Goal: Task Accomplishment & Management: Use online tool/utility

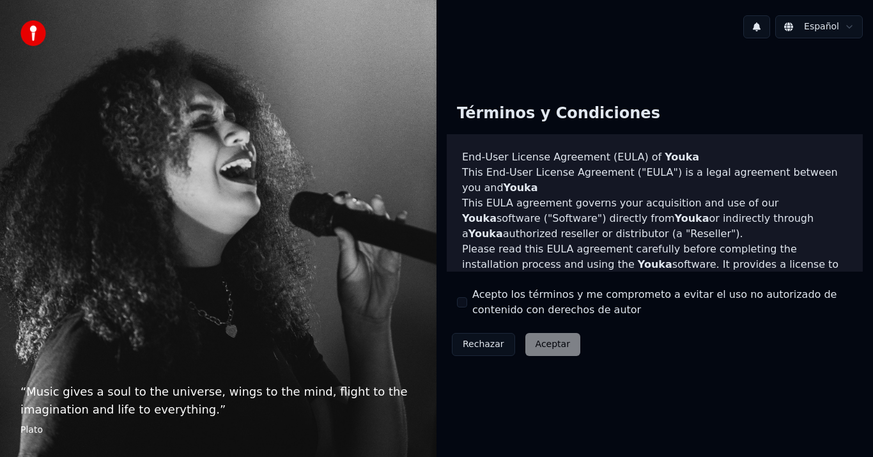
click at [461, 299] on button "Acepto los términos y me comprometo a evitar el uso no autorizado de contenido …" at bounding box center [462, 302] width 10 height 10
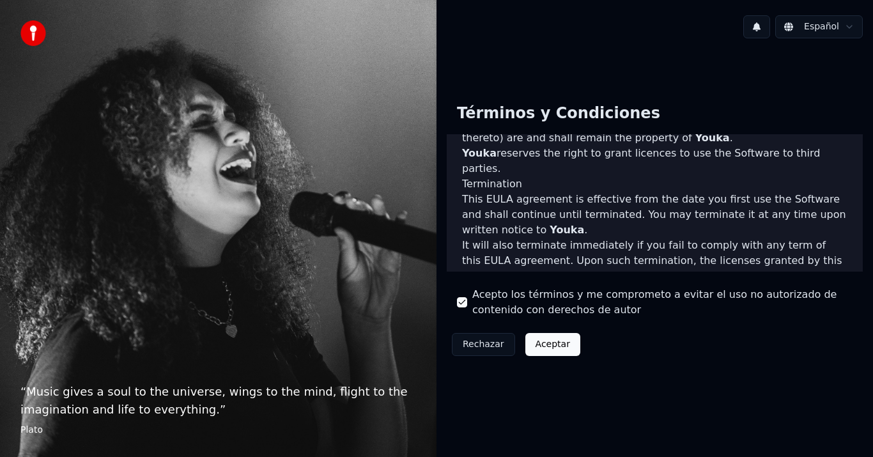
scroll to position [874, 0]
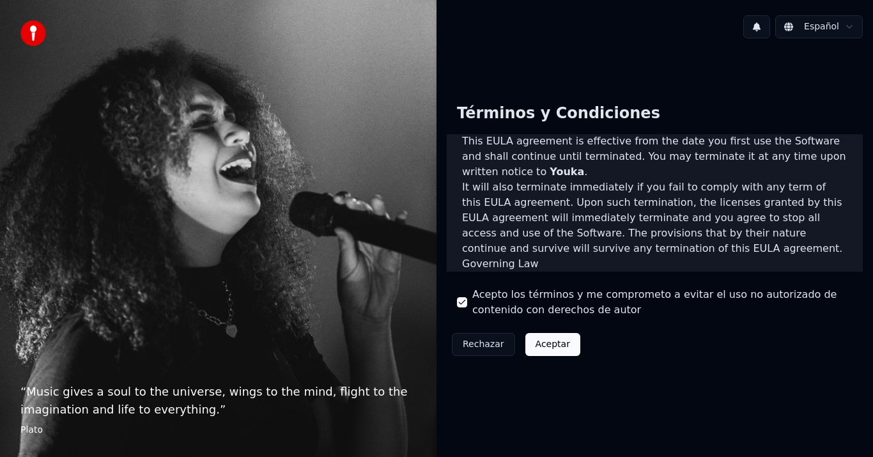
click at [566, 343] on button "Aceptar" at bounding box center [552, 344] width 55 height 23
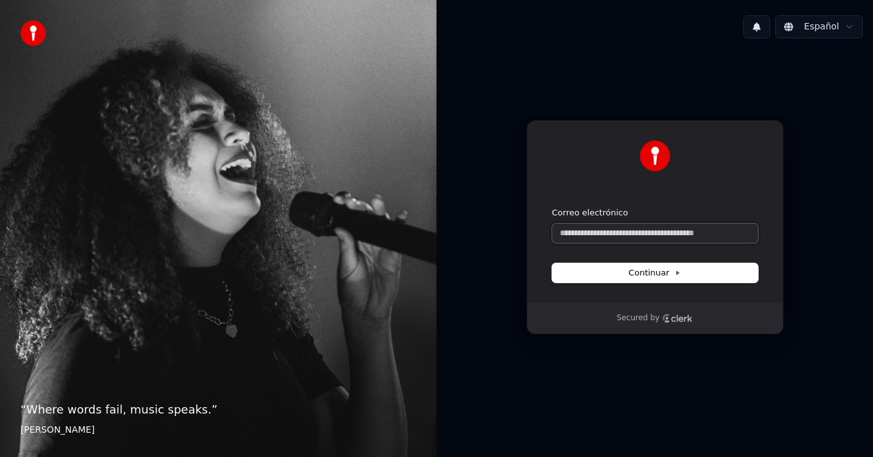
click at [577, 242] on input "Correo electrónico" at bounding box center [655, 233] width 206 height 19
click at [653, 275] on span "Continuar" at bounding box center [655, 272] width 52 height 11
type input "**********"
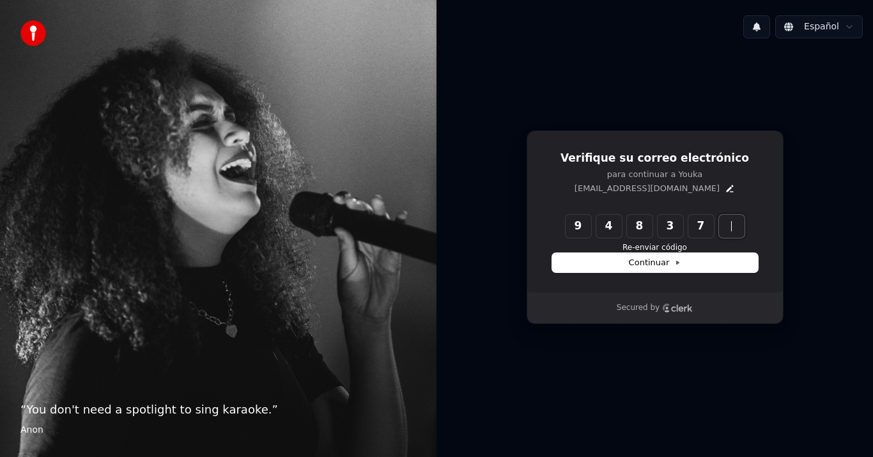
type input "******"
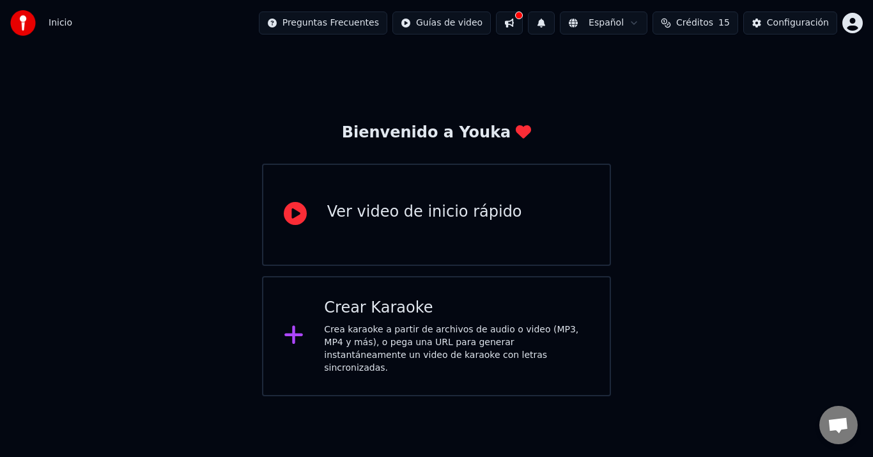
click at [328, 240] on div "Ver video de inicio rápido" at bounding box center [436, 215] width 349 height 102
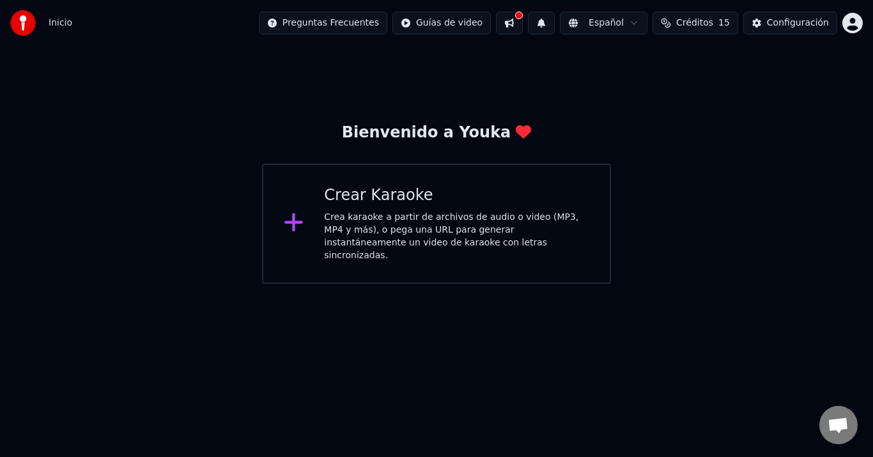
click at [523, 29] on button at bounding box center [509, 22] width 27 height 23
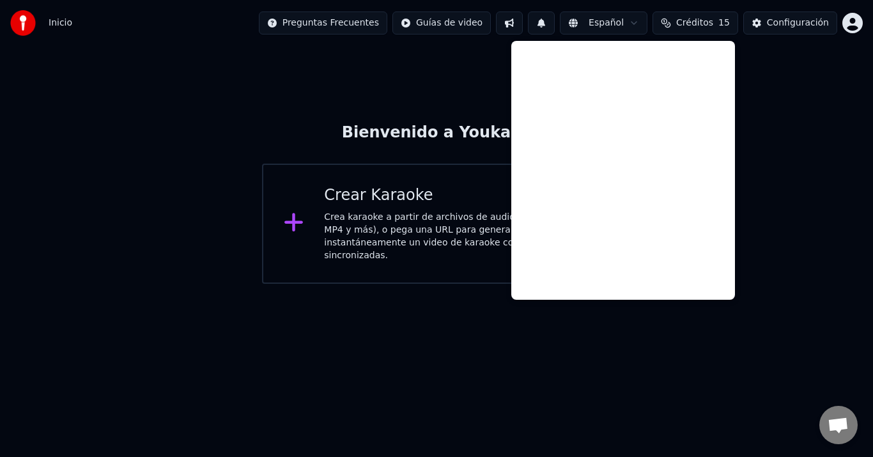
click at [523, 29] on button at bounding box center [509, 22] width 27 height 23
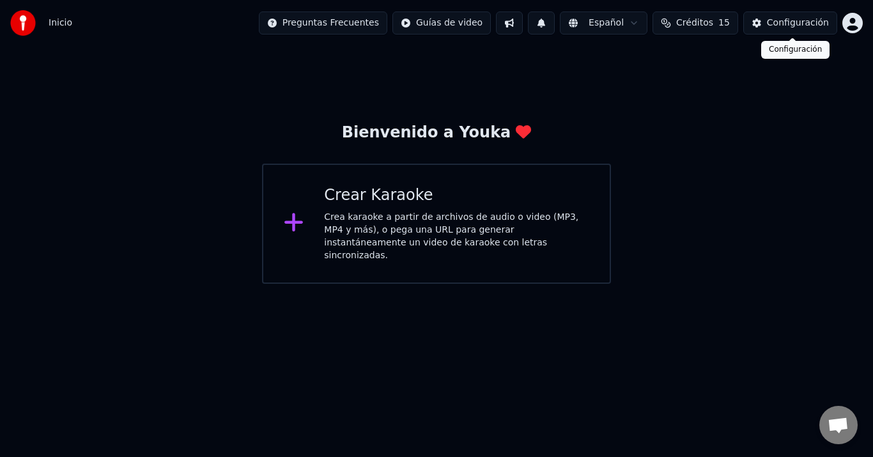
click at [776, 27] on div "Configuración" at bounding box center [798, 23] width 62 height 13
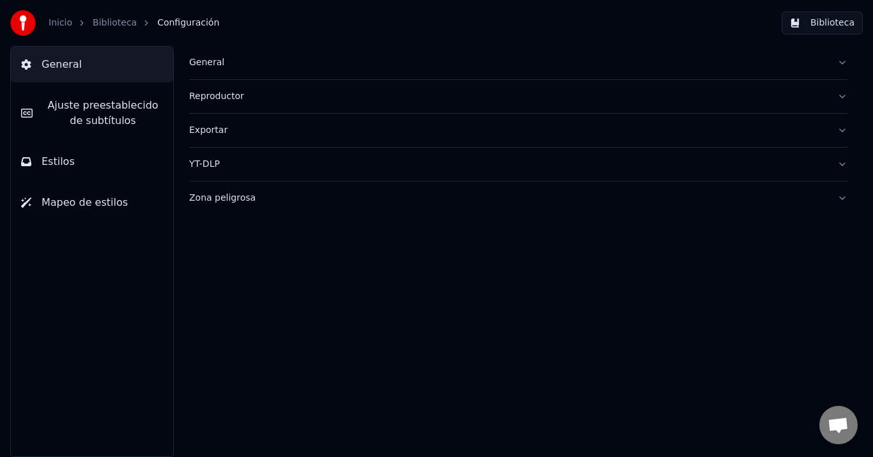
click at [199, 65] on div "General" at bounding box center [508, 62] width 638 height 13
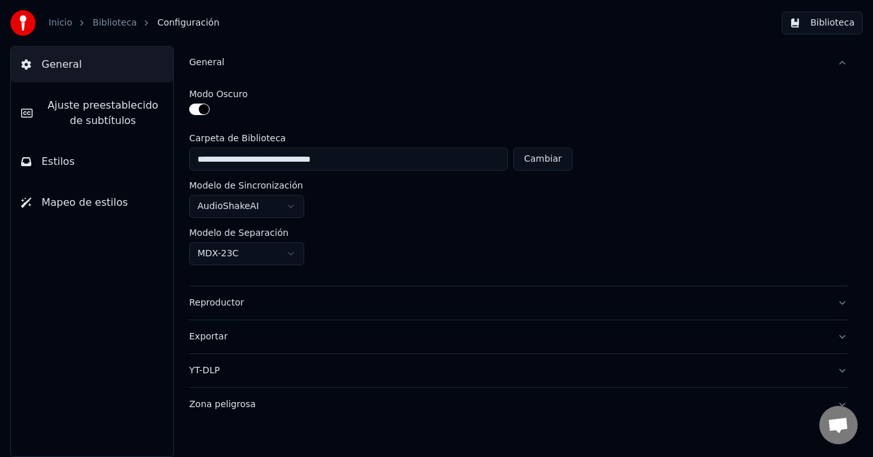
click at [202, 62] on div "General" at bounding box center [508, 62] width 638 height 13
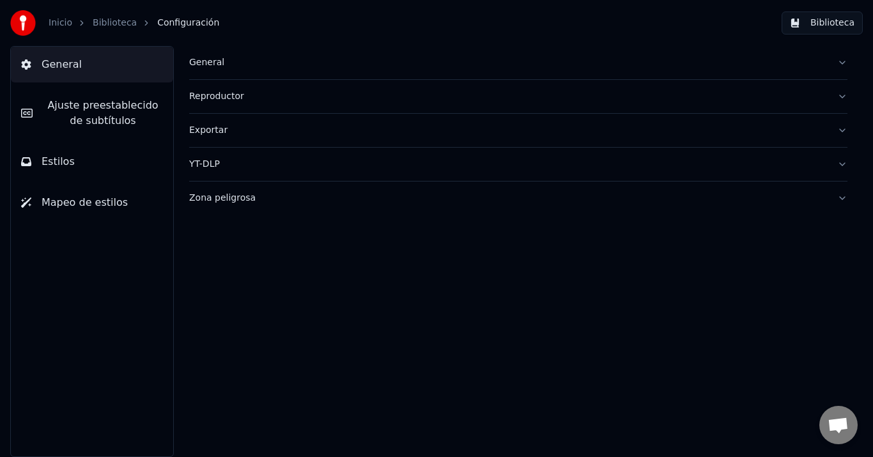
click at [227, 133] on div "Exportar" at bounding box center [508, 130] width 638 height 13
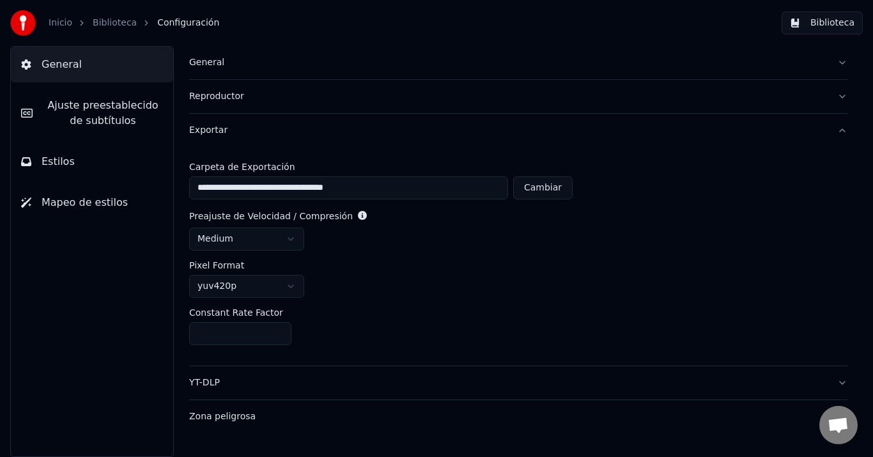
click at [195, 62] on div "General" at bounding box center [508, 62] width 638 height 13
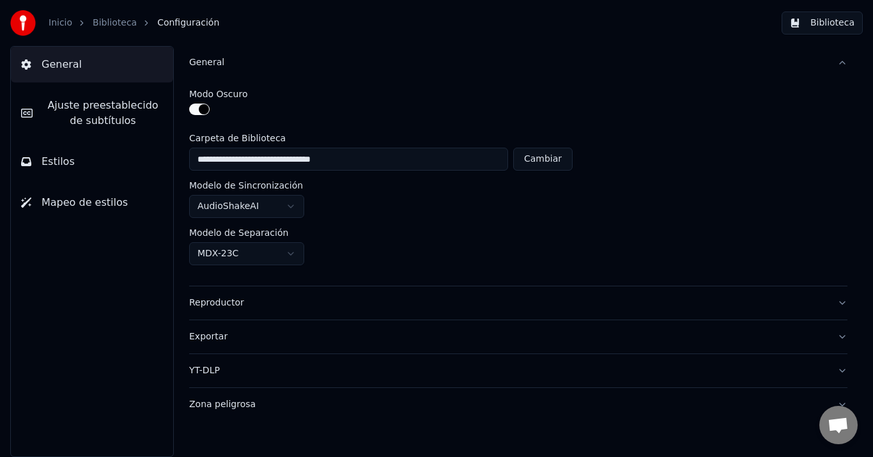
click at [217, 93] on label "Modo Oscuro" at bounding box center [218, 93] width 58 height 9
click at [202, 108] on button "button" at bounding box center [199, 108] width 20 height 11
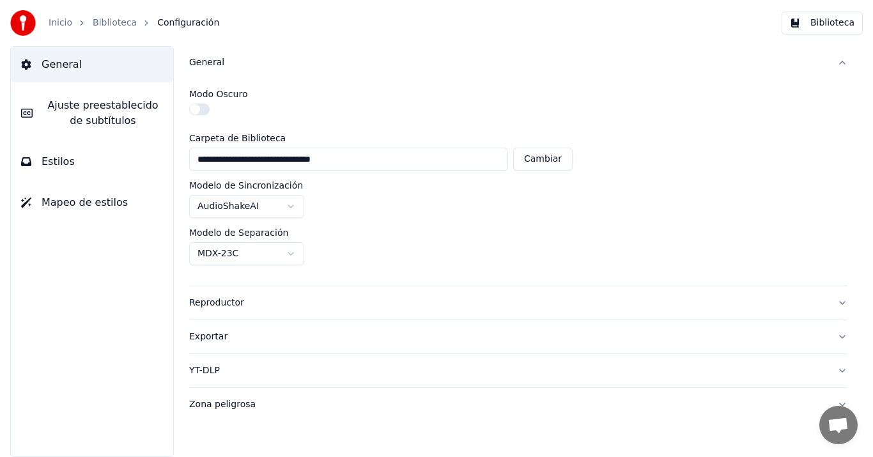
click at [197, 61] on div "General" at bounding box center [508, 62] width 638 height 13
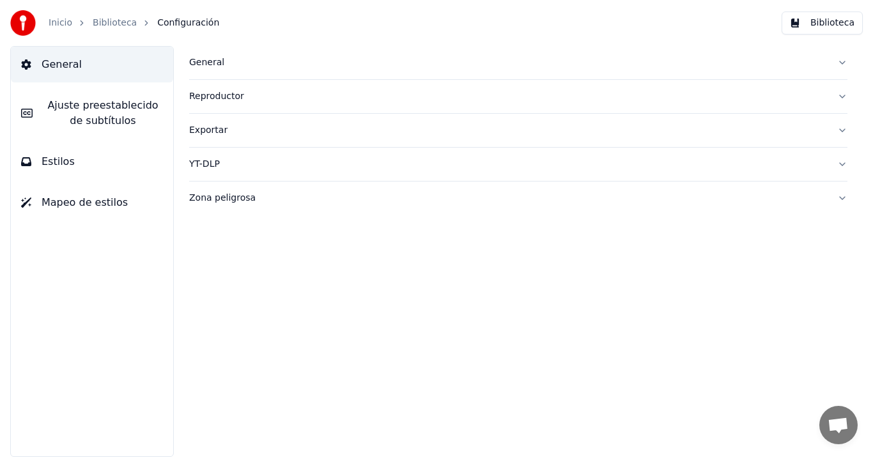
click at [220, 159] on div "YT-DLP" at bounding box center [508, 164] width 638 height 13
click at [204, 163] on div "YT-DLP" at bounding box center [508, 164] width 638 height 13
click at [212, 197] on div "Zona peligrosa" at bounding box center [508, 198] width 638 height 13
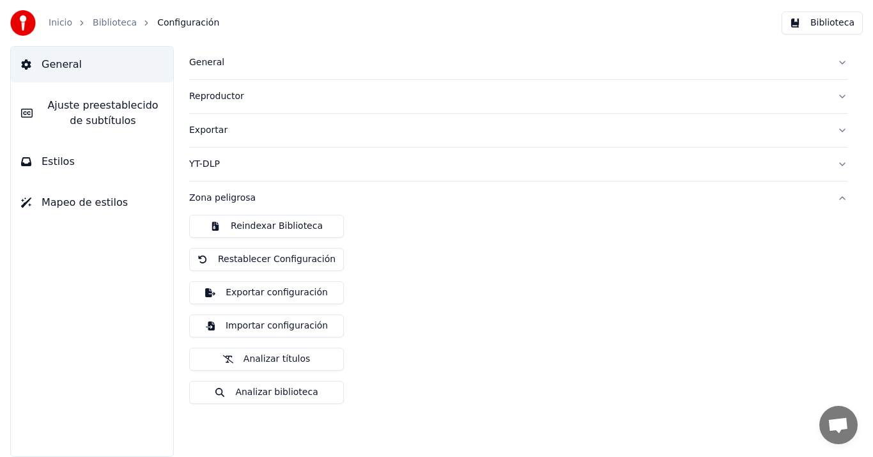
click at [196, 198] on div "Zona peligrosa" at bounding box center [508, 198] width 638 height 13
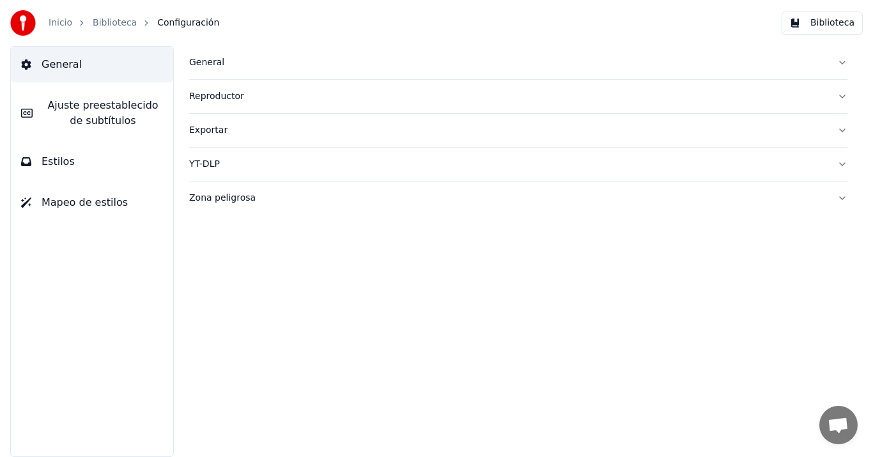
click at [61, 109] on span "Ajuste preestablecido de subtítulos" at bounding box center [103, 113] width 120 height 31
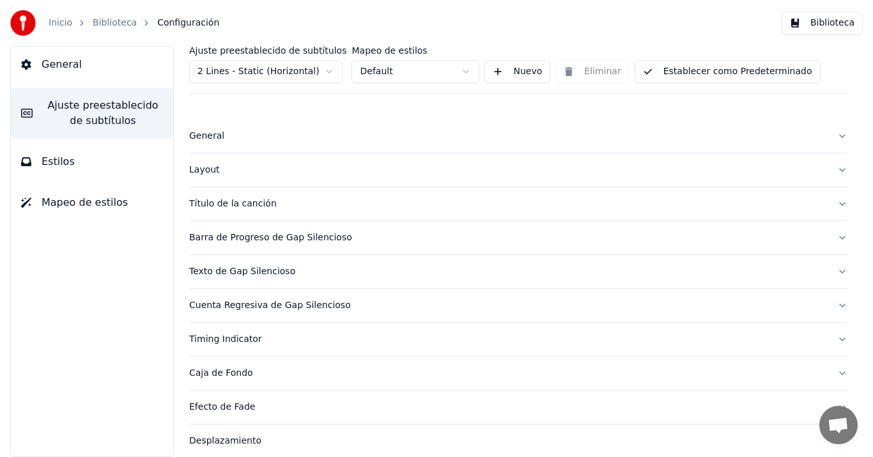
click at [61, 21] on link "Inicio" at bounding box center [61, 23] width 24 height 13
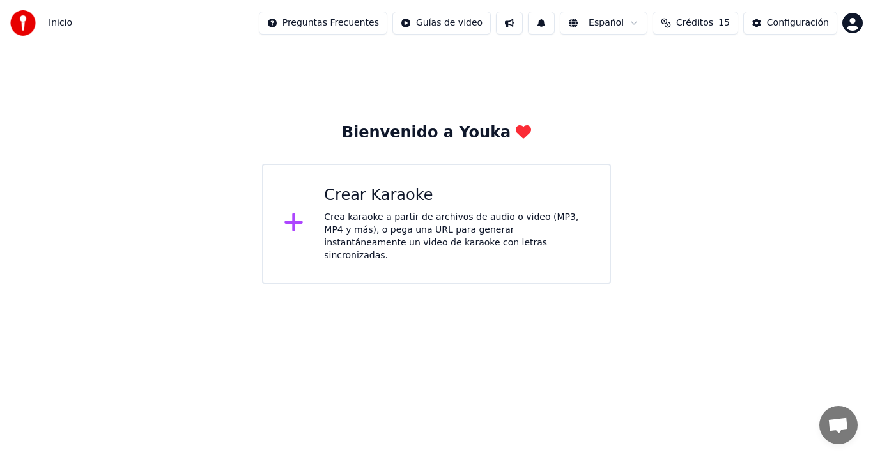
click at [385, 220] on div "Crea karaoke a partir de archivos de audio o video (MP3, MP4 y más), o pega una…" at bounding box center [456, 236] width 265 height 51
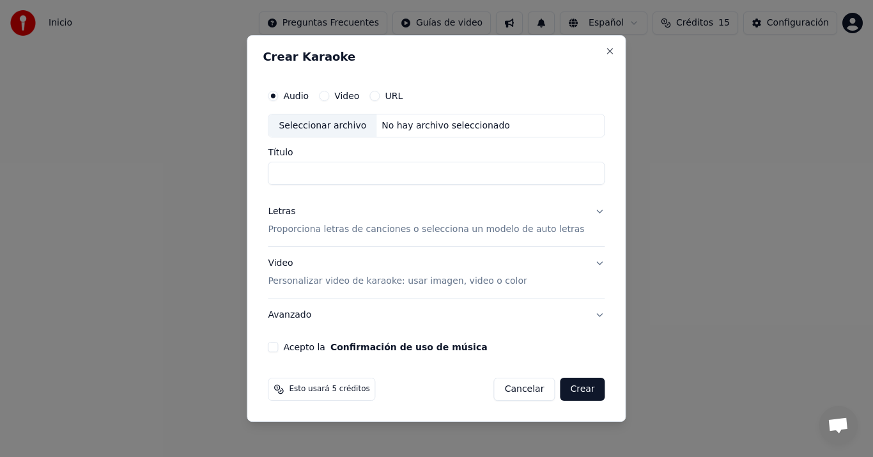
click at [329, 94] on button "Video" at bounding box center [324, 96] width 10 height 10
click at [417, 123] on div "No hay archivo seleccionado" at bounding box center [445, 125] width 139 height 13
click at [286, 209] on div "Letras" at bounding box center [281, 212] width 27 height 13
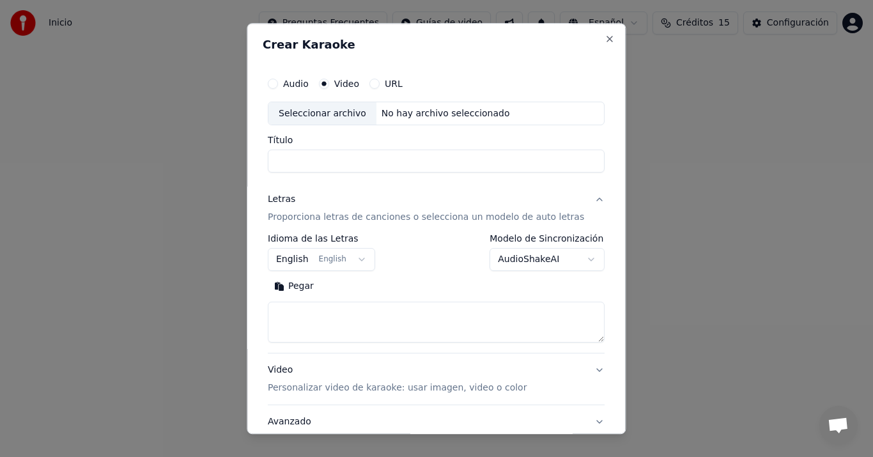
click at [363, 256] on button "English English" at bounding box center [321, 259] width 107 height 23
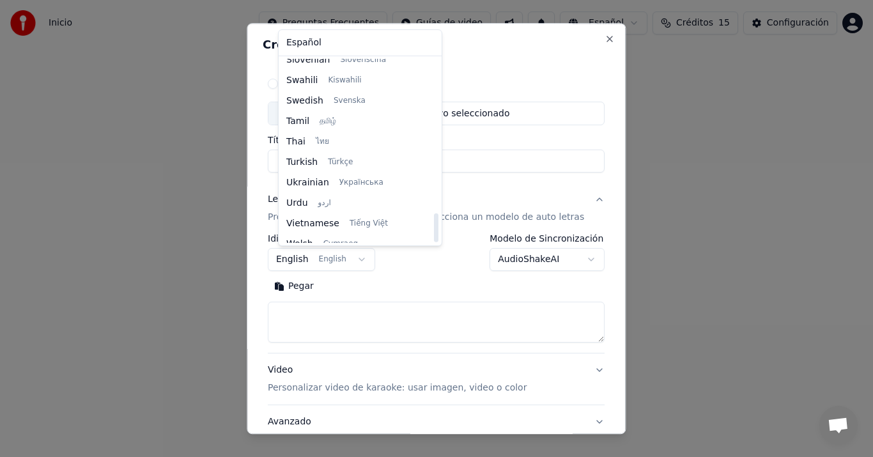
scroll to position [981, 0]
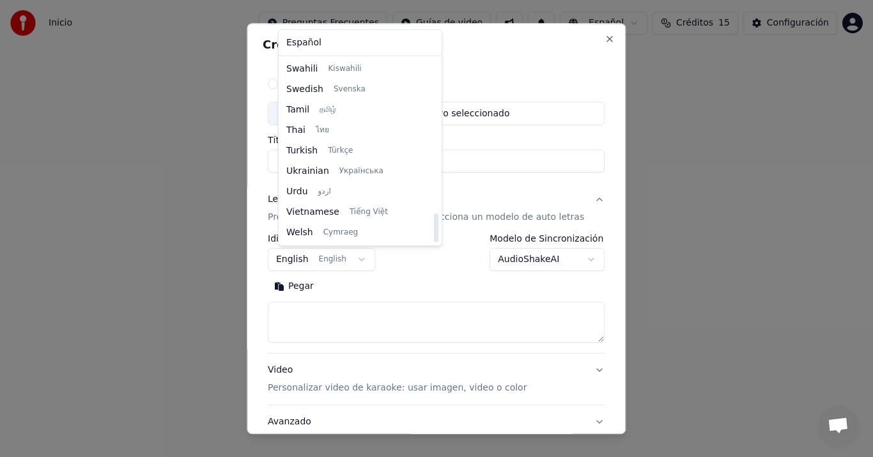
drag, startPoint x: 419, startPoint y: 79, endPoint x: 455, endPoint y: 254, distance: 179.4
click at [438, 242] on div at bounding box center [436, 227] width 4 height 29
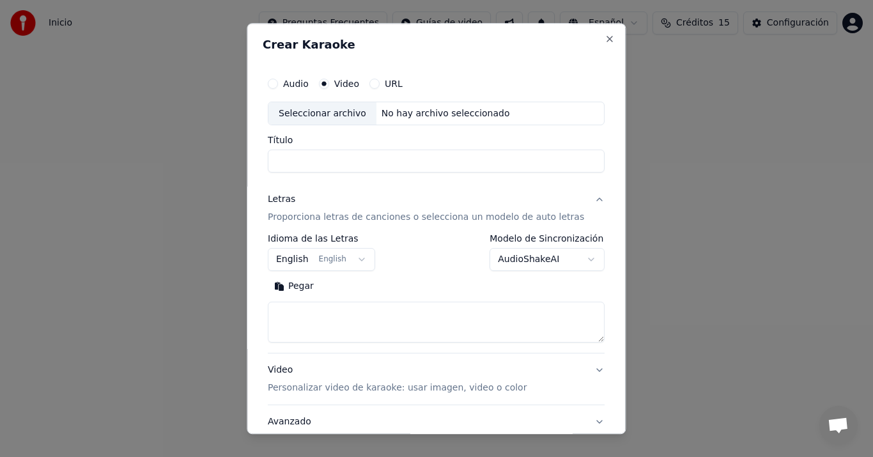
click at [361, 259] on body "**********" at bounding box center [436, 142] width 873 height 284
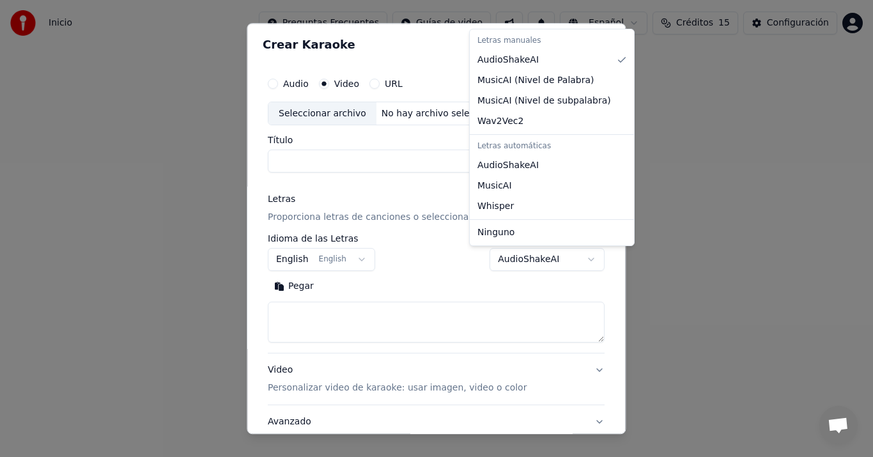
click at [567, 255] on body "**********" at bounding box center [436, 142] width 873 height 284
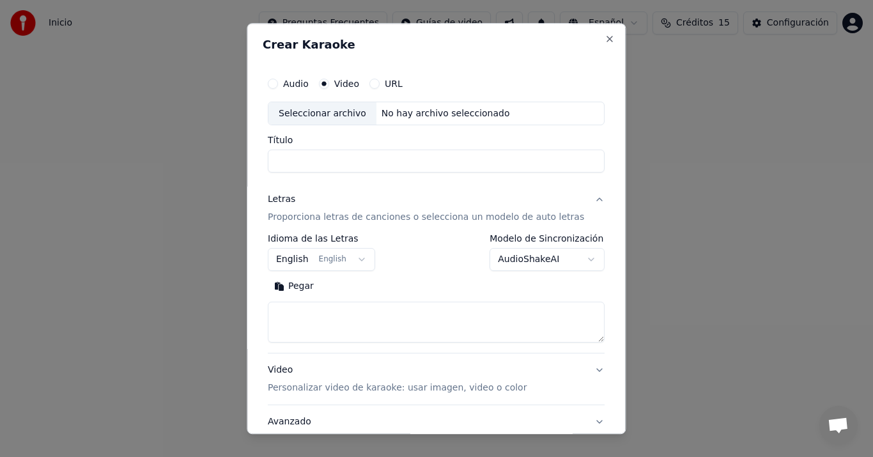
click at [567, 254] on body "**********" at bounding box center [436, 142] width 873 height 284
click at [582, 197] on button "Letras Proporciona letras de canciones o selecciona un modelo de auto letras" at bounding box center [436, 208] width 337 height 51
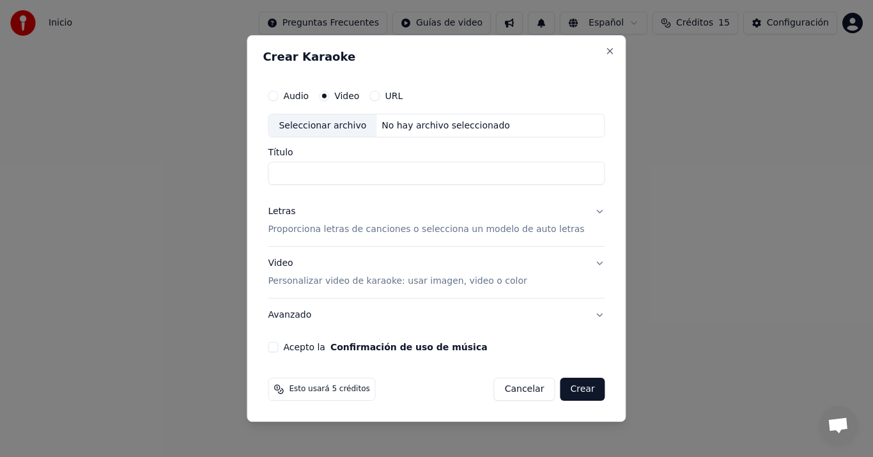
click at [578, 310] on button "Avanzado" at bounding box center [436, 314] width 337 height 33
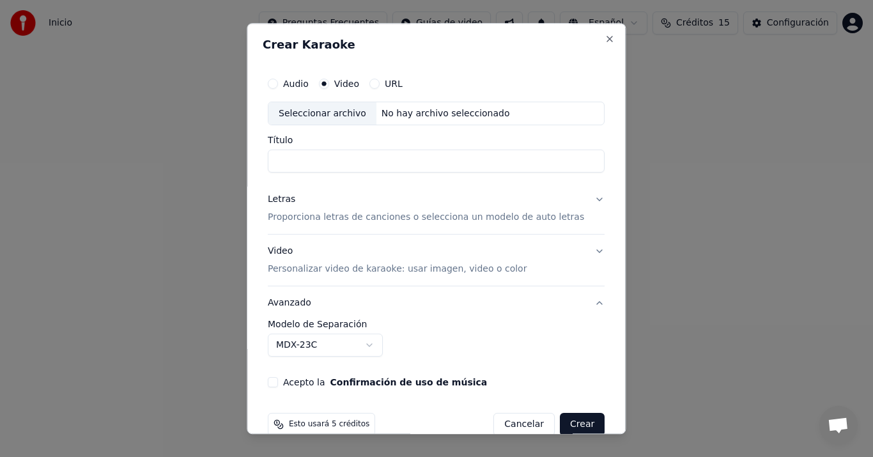
click at [578, 310] on button "Avanzado" at bounding box center [436, 303] width 337 height 33
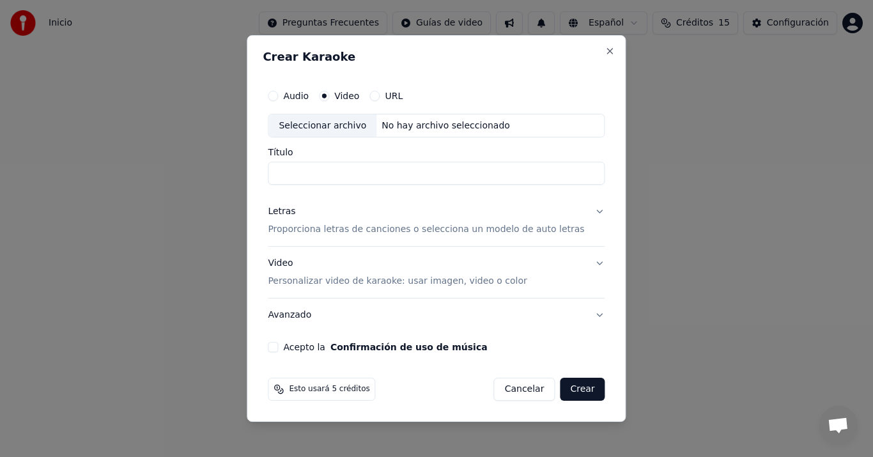
click at [417, 227] on p "Proporciona letras de canciones o selecciona un modelo de auto letras" at bounding box center [426, 230] width 316 height 13
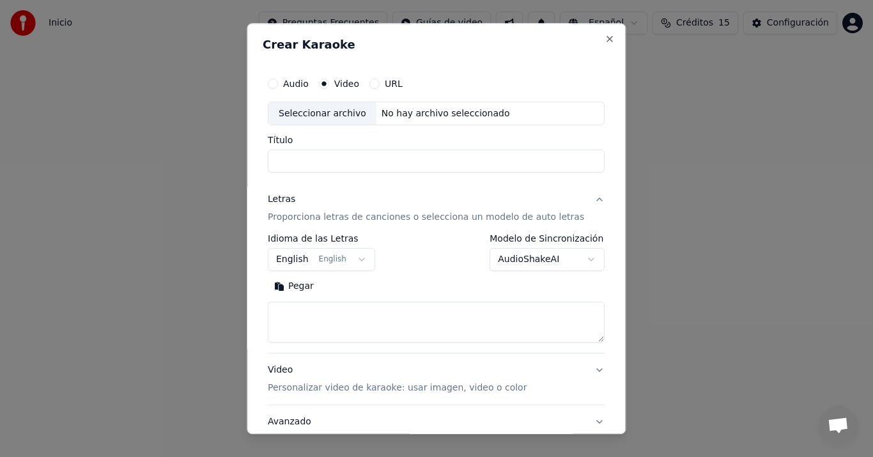
click at [369, 234] on label "Idioma de las Letras" at bounding box center [321, 238] width 107 height 9
click at [307, 284] on button "Pegar" at bounding box center [294, 287] width 52 height 20
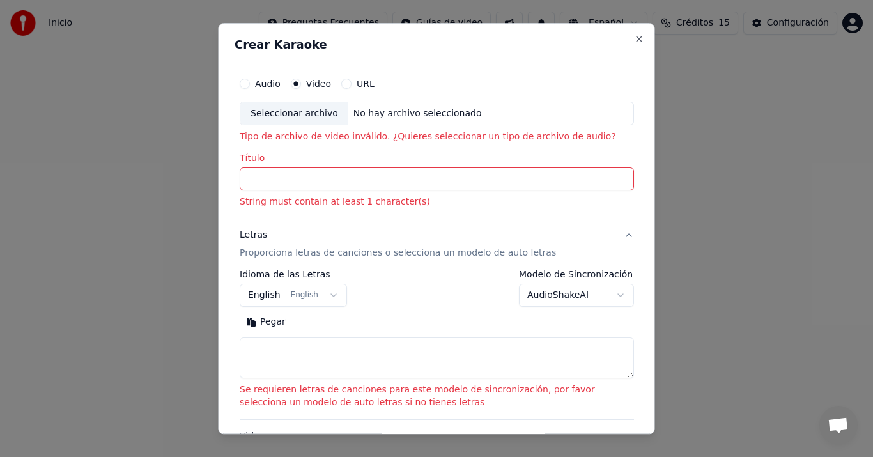
click at [257, 178] on input "Título" at bounding box center [437, 179] width 394 height 23
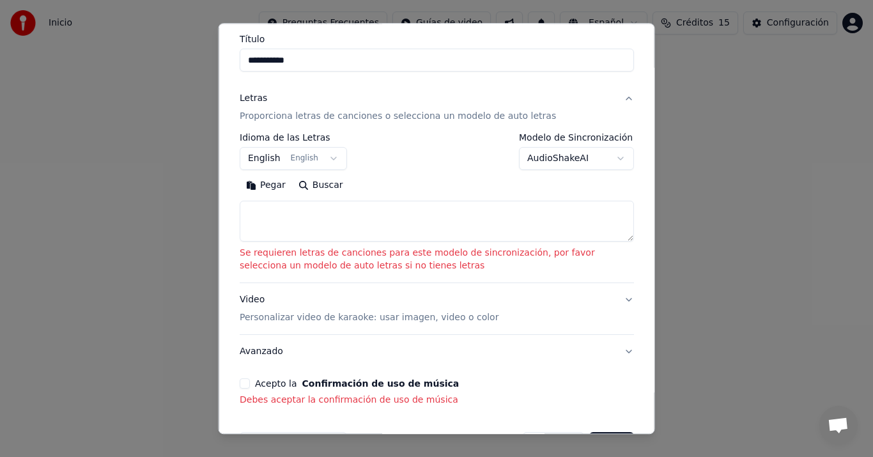
scroll to position [161, 0]
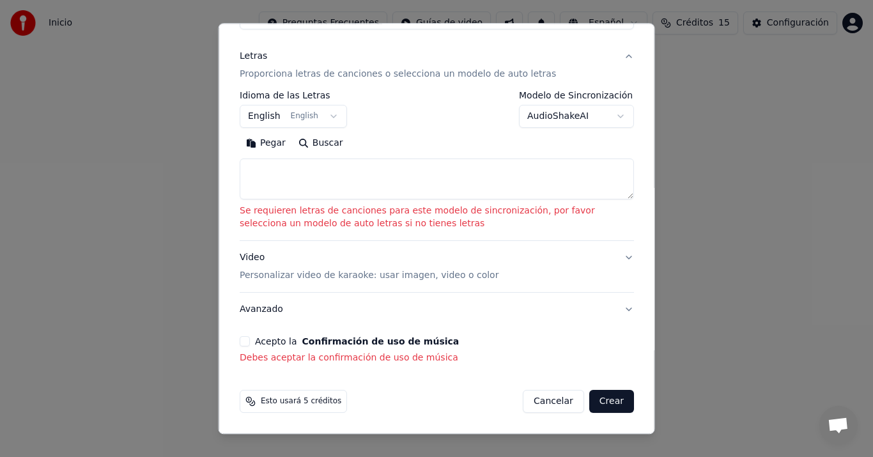
type input "**********"
click at [243, 252] on div "Video Personalizar video de karaoke: usar imagen, video o color" at bounding box center [369, 267] width 259 height 31
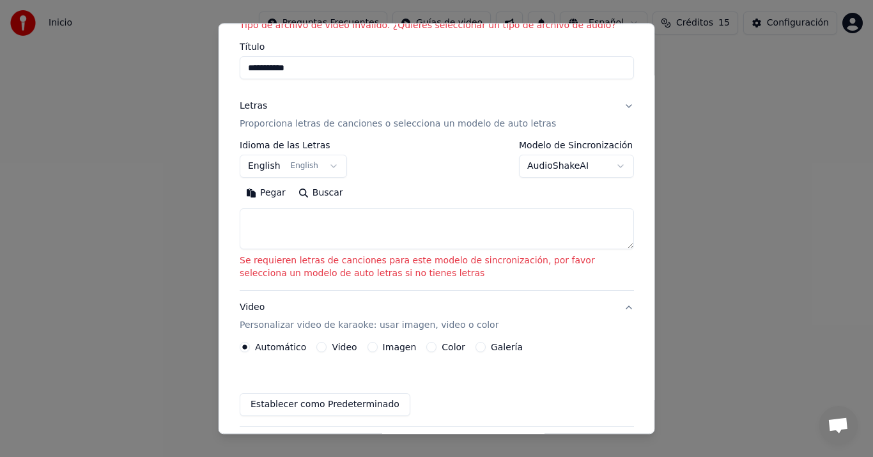
scroll to position [96, 0]
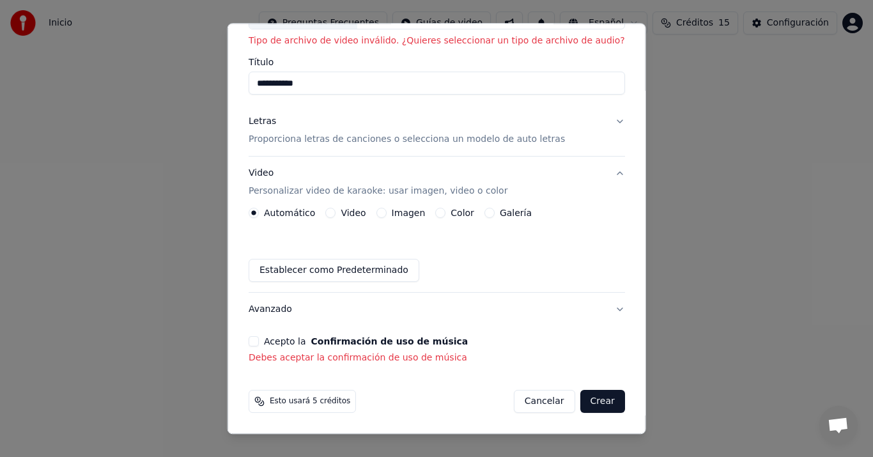
click at [310, 211] on label "Automático" at bounding box center [289, 213] width 51 height 9
click at [259, 211] on button "Automático" at bounding box center [253, 213] width 10 height 10
click at [579, 397] on button "Crear" at bounding box center [601, 401] width 45 height 23
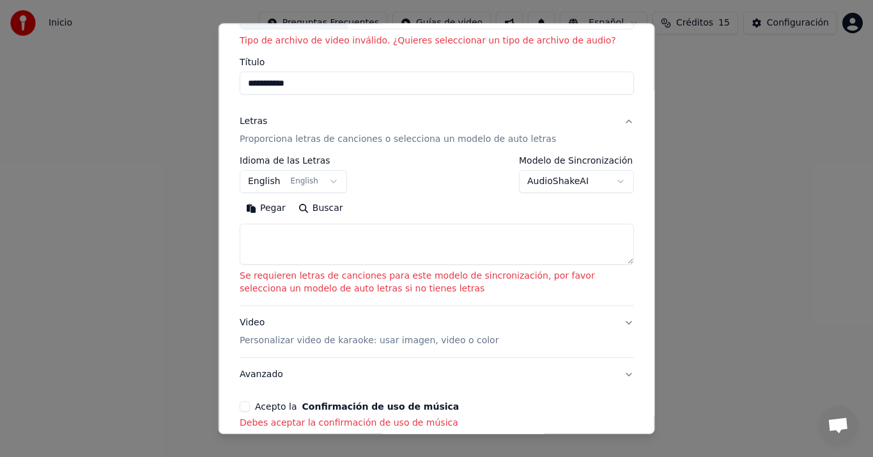
click at [244, 340] on p "Personalizar video de karaoke: usar imagen, video o color" at bounding box center [369, 341] width 259 height 13
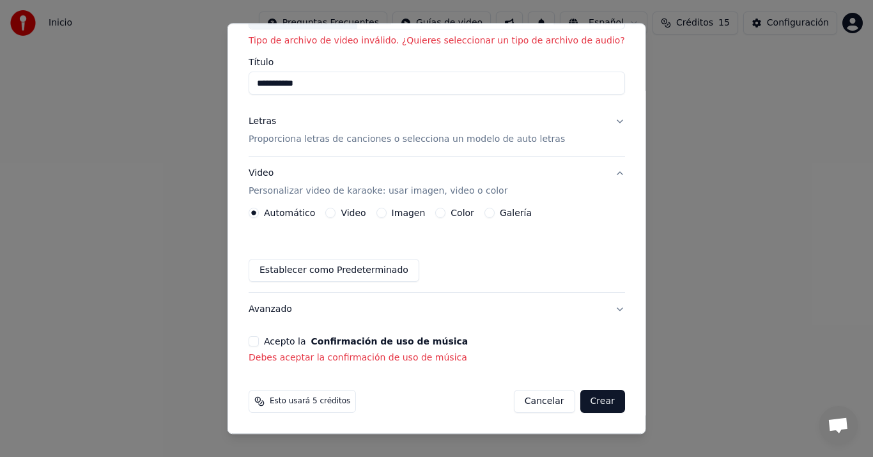
click at [326, 362] on p "Debes aceptar la confirmación de uso de música" at bounding box center [436, 358] width 376 height 13
click at [588, 306] on button "Avanzado" at bounding box center [436, 309] width 376 height 33
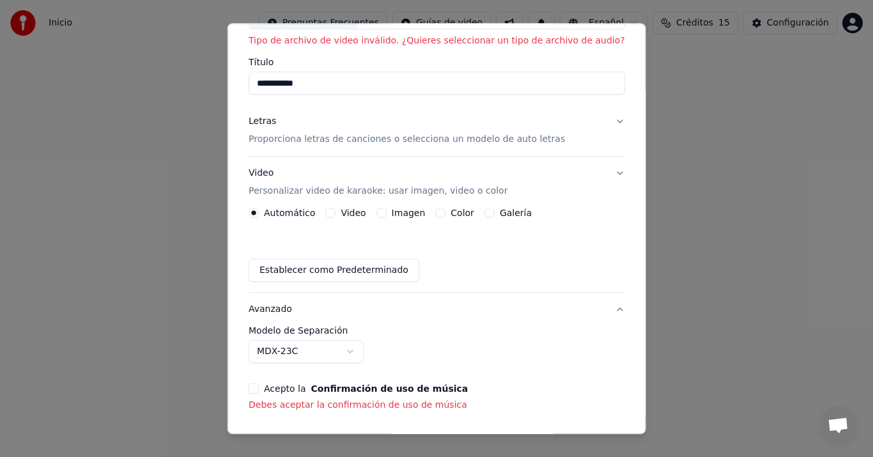
scroll to position [59, 0]
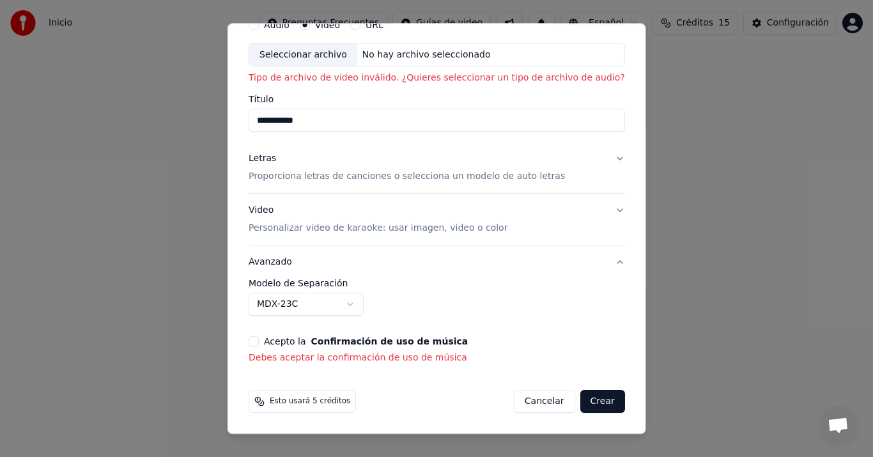
click at [284, 262] on button "Avanzado" at bounding box center [436, 262] width 376 height 33
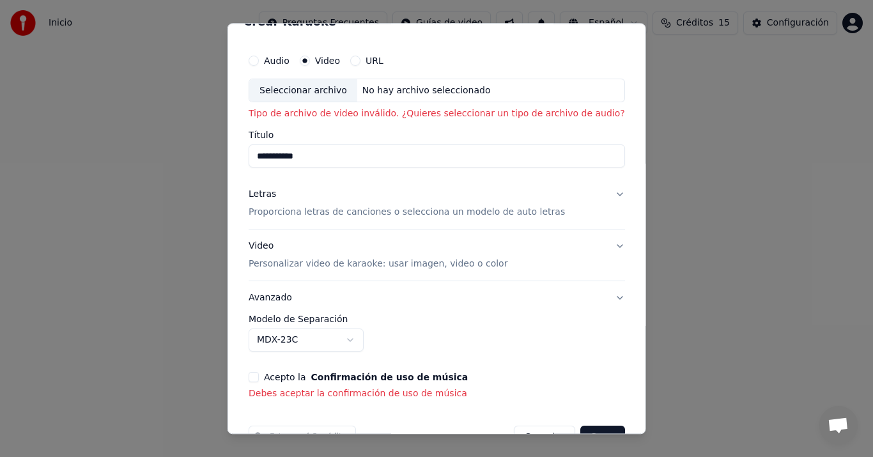
scroll to position [11, 0]
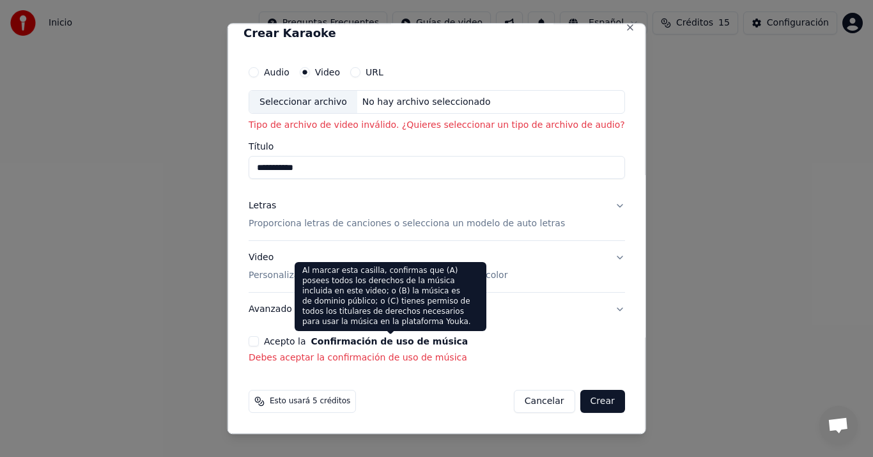
click at [340, 337] on button "Confirmación de uso de música" at bounding box center [388, 341] width 157 height 9
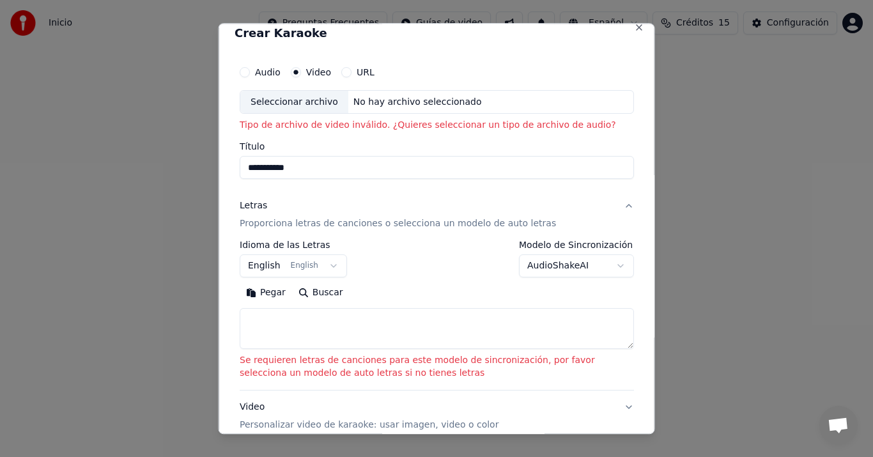
click at [613, 205] on button "Letras Proporciona letras de canciones o selecciona un modelo de auto letras" at bounding box center [437, 215] width 394 height 51
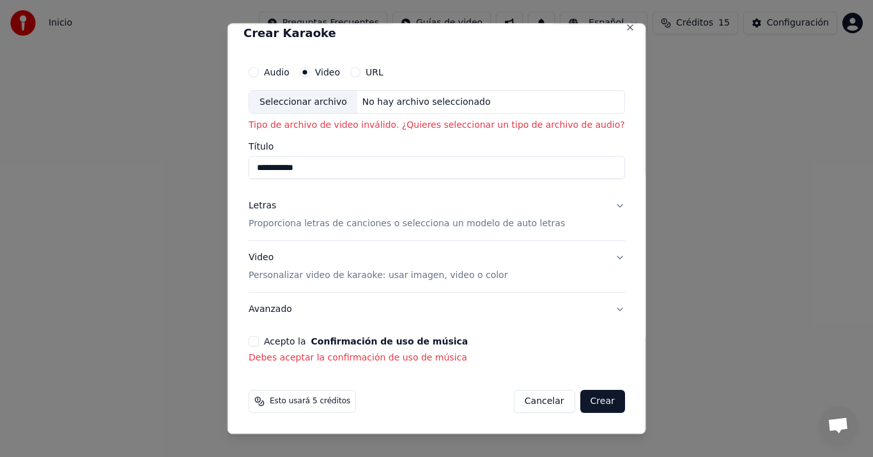
click at [591, 254] on button "Video Personalizar video de karaoke: usar imagen, video o color" at bounding box center [436, 266] width 376 height 51
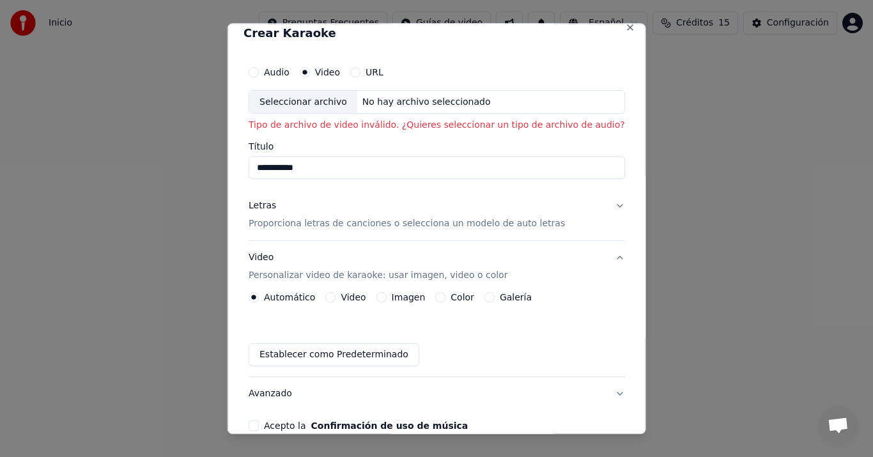
click at [468, 296] on label "Color" at bounding box center [462, 297] width 24 height 9
click at [445, 296] on button "Color" at bounding box center [440, 298] width 10 height 10
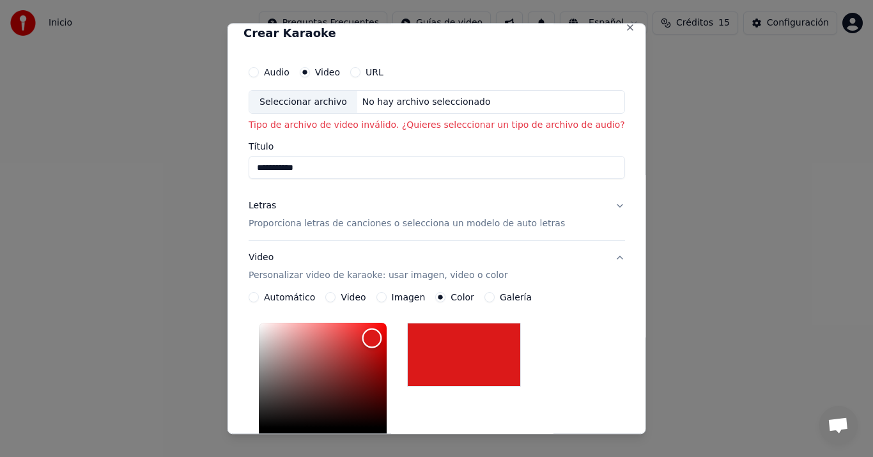
type input "*******"
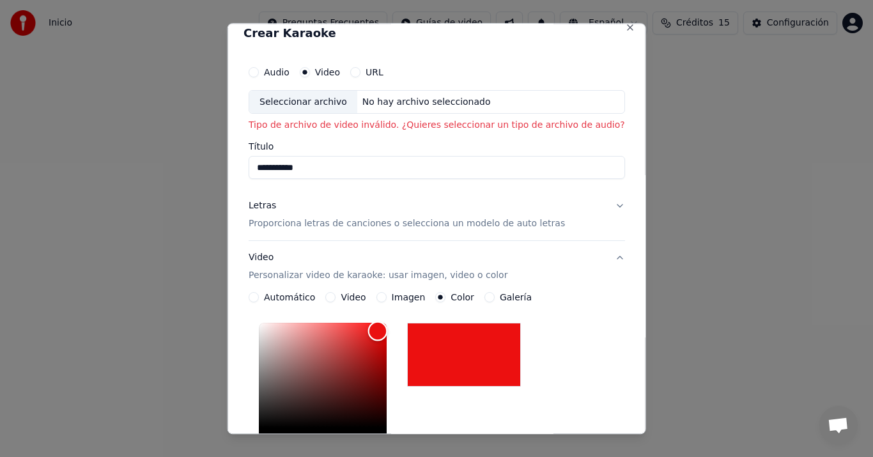
drag, startPoint x: 273, startPoint y: 425, endPoint x: 395, endPoint y: 331, distance: 153.8
click at [387, 331] on div "Color" at bounding box center [377, 331] width 20 height 20
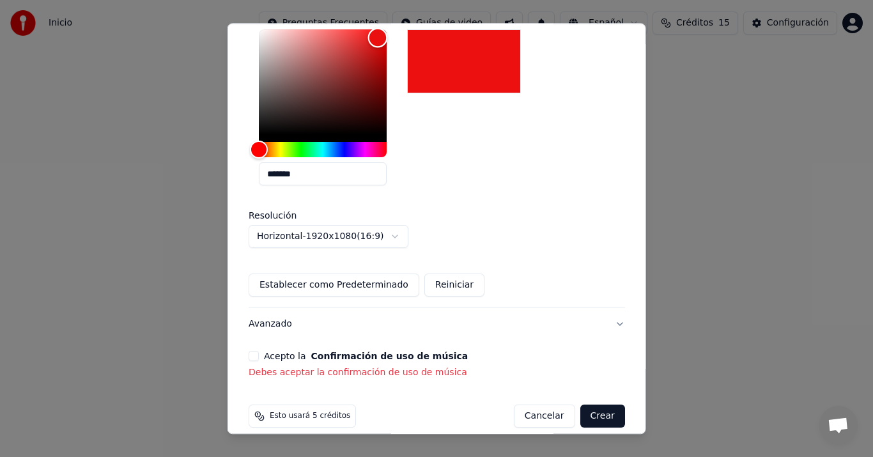
scroll to position [319, 0]
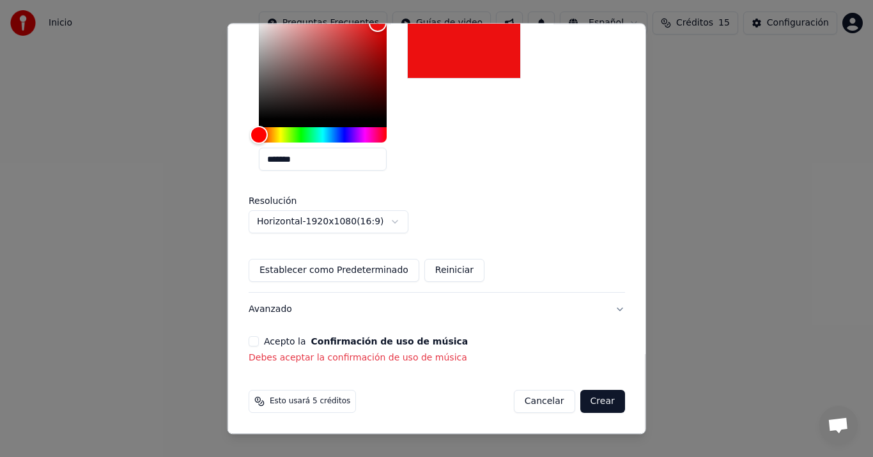
click at [418, 338] on button "Confirmación de uso de música" at bounding box center [388, 341] width 157 height 9
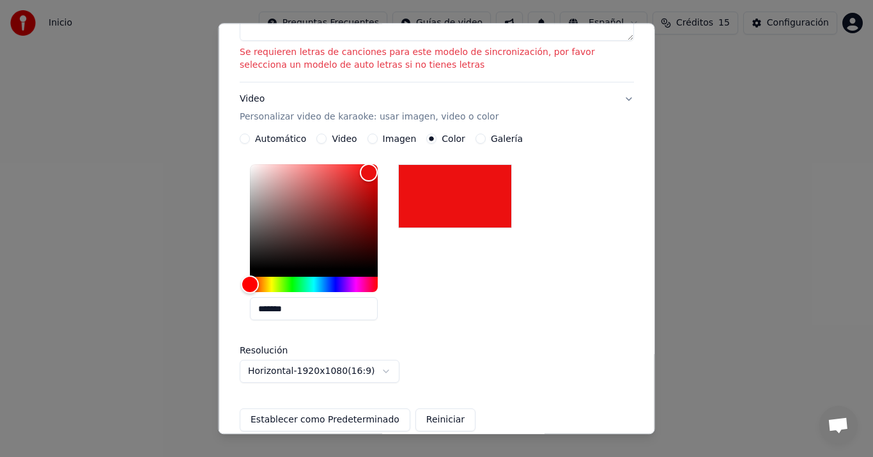
scroll to position [161, 0]
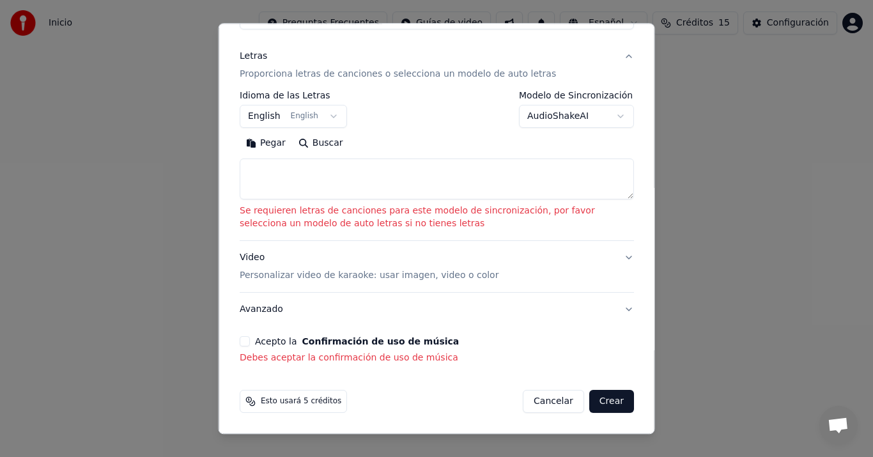
click at [418, 338] on button "Confirmación de uso de música" at bounding box center [380, 341] width 157 height 9
click at [602, 402] on button "Crear" at bounding box center [610, 401] width 45 height 23
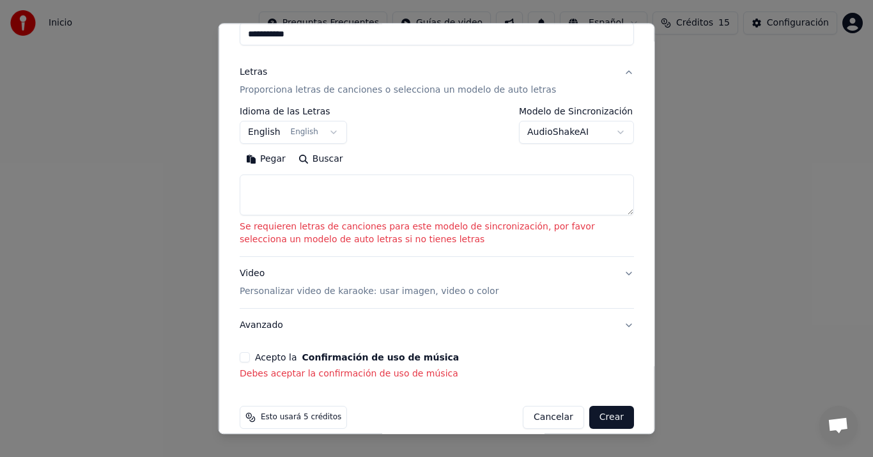
scroll to position [135, 0]
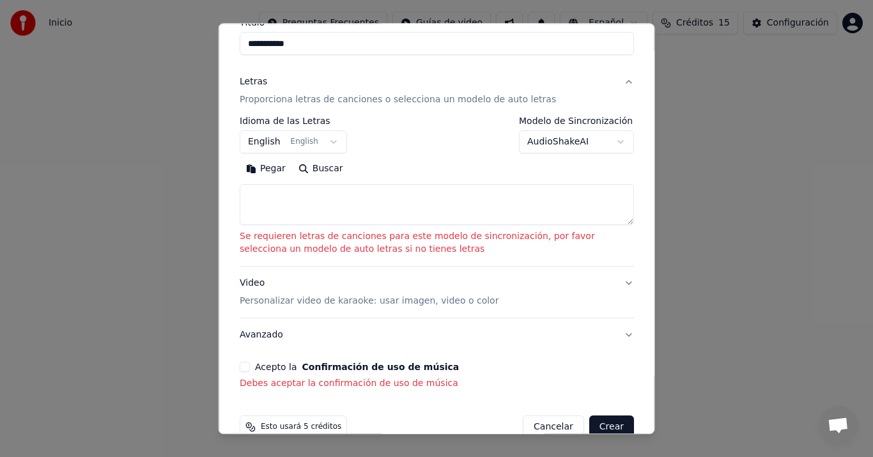
drag, startPoint x: 547, startPoint y: 105, endPoint x: 576, endPoint y: 377, distance: 272.9
click at [588, 421] on form "**********" at bounding box center [436, 187] width 404 height 514
drag, startPoint x: 558, startPoint y: 216, endPoint x: 551, endPoint y: 227, distance: 12.9
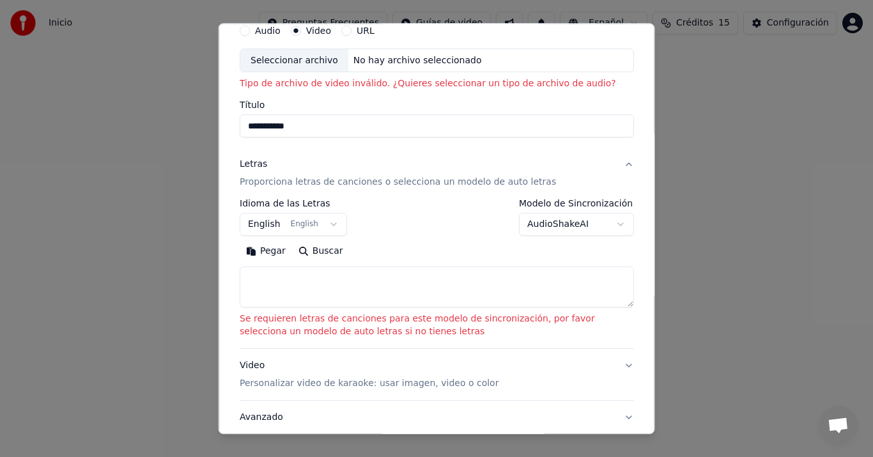
scroll to position [0, 0]
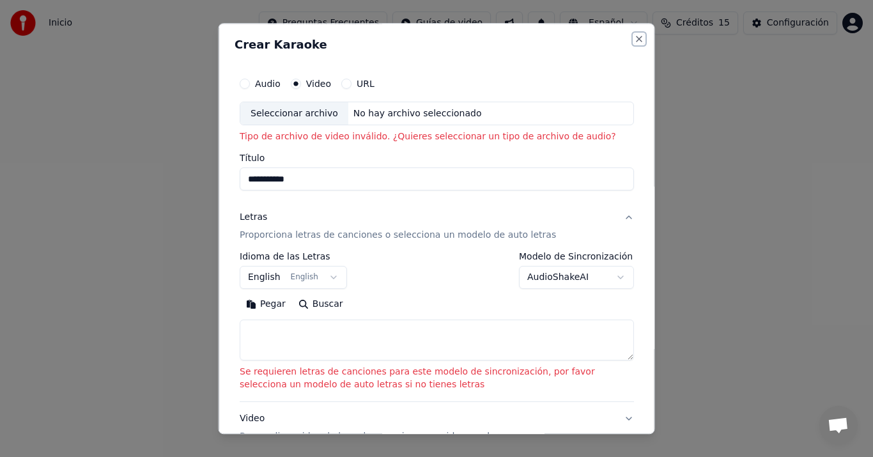
click at [634, 37] on button "Close" at bounding box center [639, 39] width 10 height 10
select select
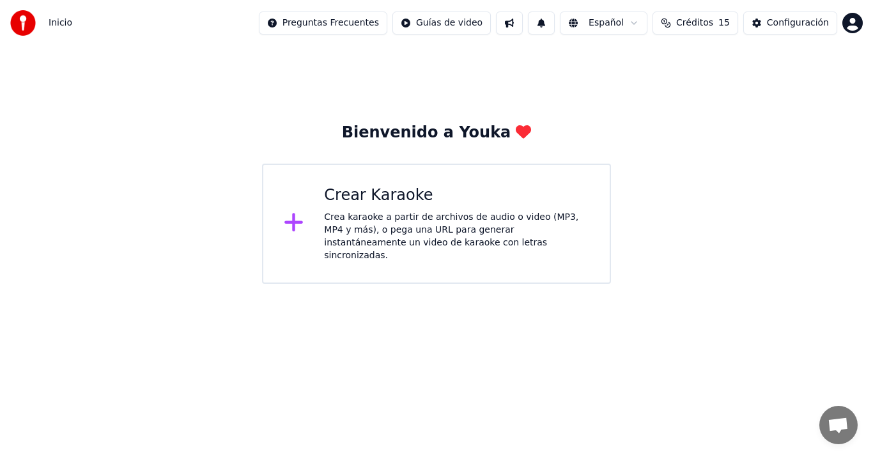
click at [346, 218] on div "Crea karaoke a partir de archivos de audio o video (MP3, MP4 y más), o pega una…" at bounding box center [456, 236] width 265 height 51
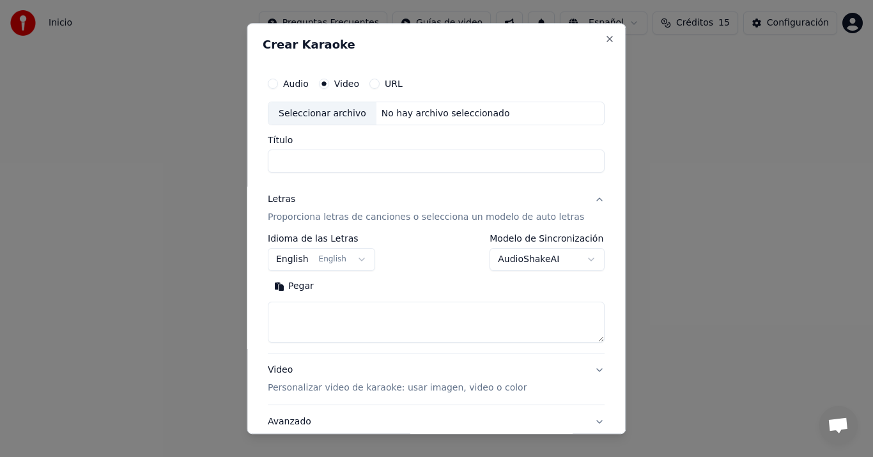
click at [413, 112] on div "No hay archivo seleccionado" at bounding box center [445, 113] width 139 height 13
click at [399, 84] on label "URL" at bounding box center [394, 83] width 18 height 9
click at [379, 84] on button "URL" at bounding box center [374, 84] width 10 height 10
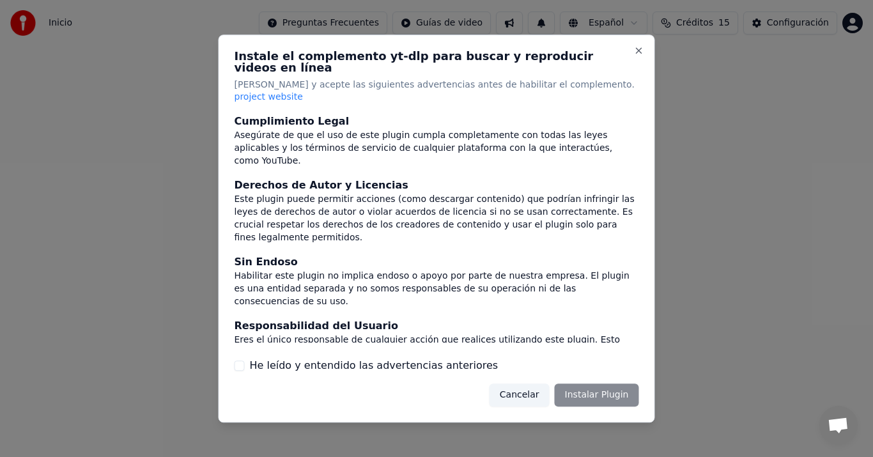
click at [606, 383] on div "Cancelar Instalar Plugin" at bounding box center [563, 394] width 149 height 23
click at [590, 383] on div "Cancelar Instalar Plugin" at bounding box center [563, 394] width 149 height 23
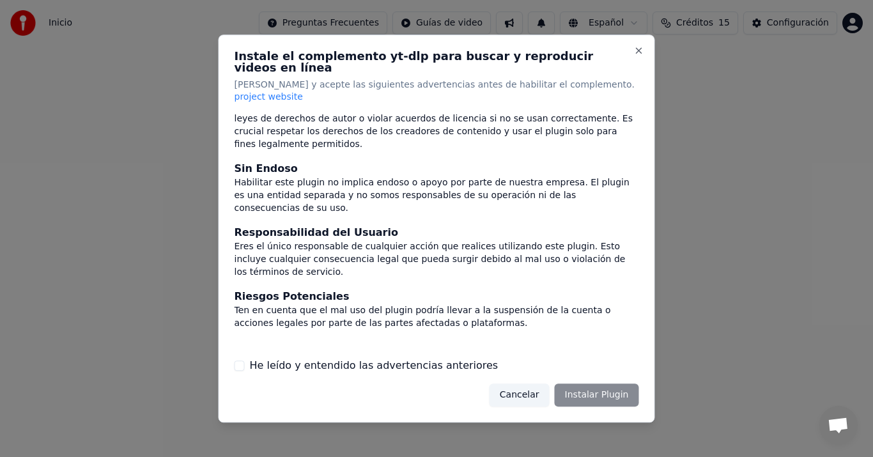
click at [380, 358] on label "He leído y entendido las advertencias anteriores" at bounding box center [374, 365] width 248 height 15
click at [245, 360] on button "He leído y entendido las advertencias anteriores" at bounding box center [239, 365] width 10 height 10
click at [616, 383] on button "Instalar Plugin" at bounding box center [596, 394] width 84 height 23
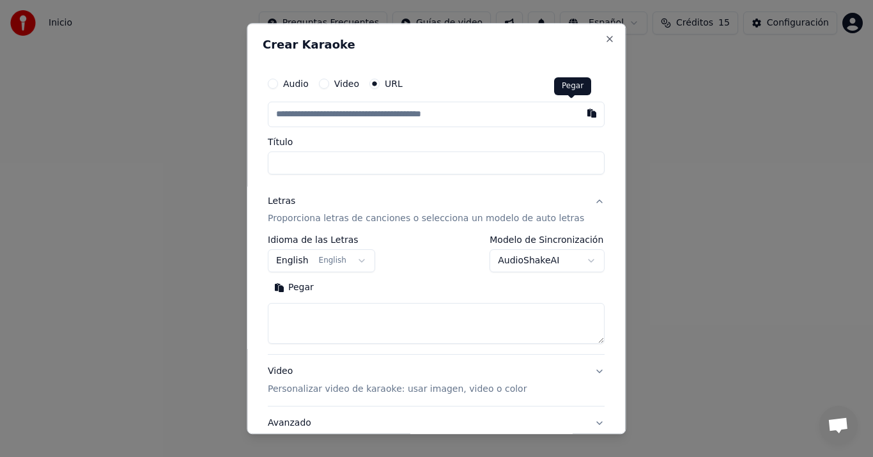
click at [579, 109] on button "button" at bounding box center [592, 113] width 26 height 23
type input "**********"
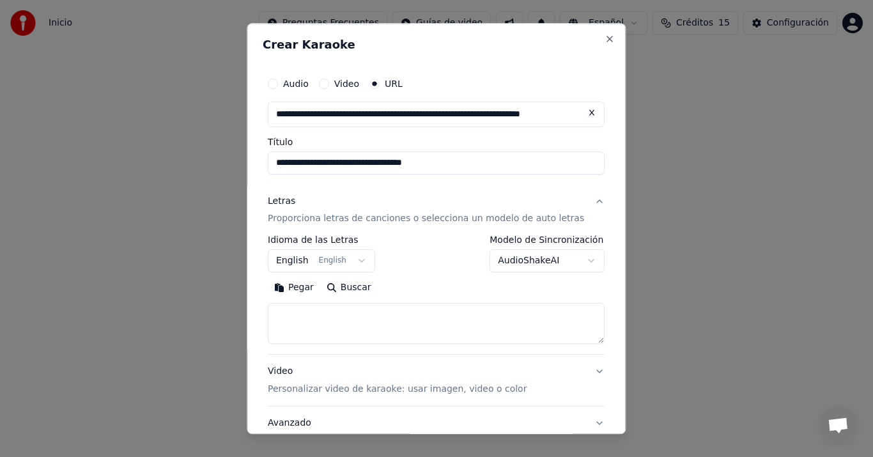
type input "**********"
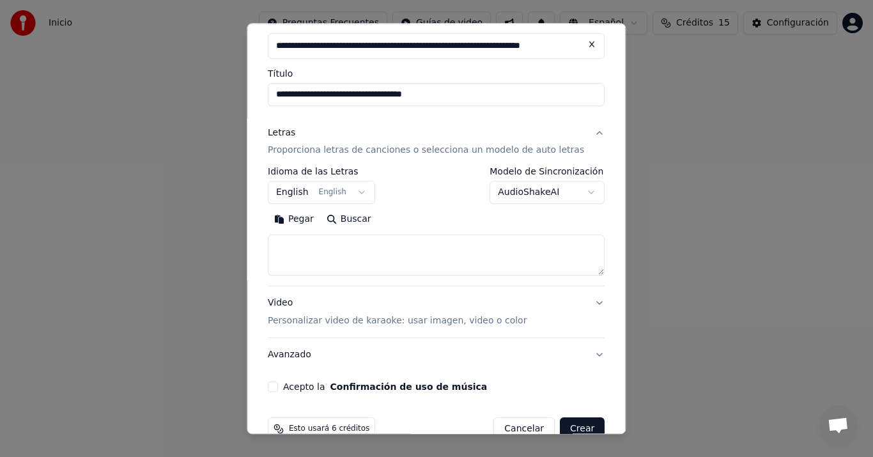
scroll to position [96, 0]
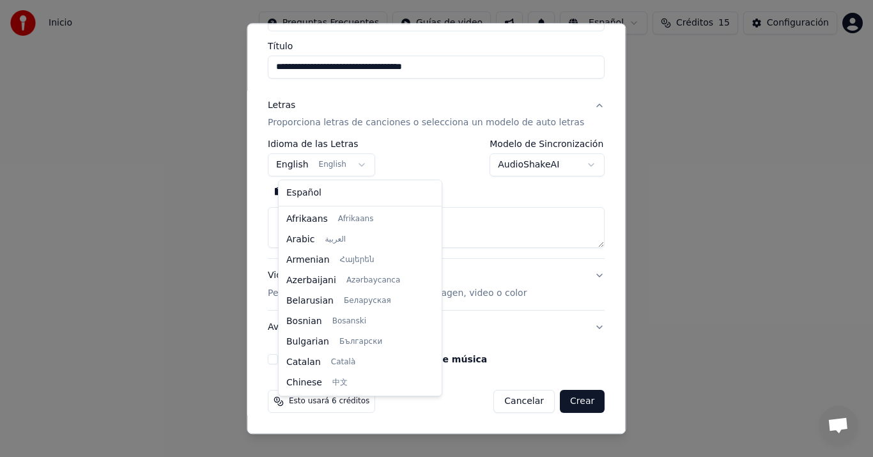
click at [358, 160] on body "**********" at bounding box center [436, 142] width 873 height 284
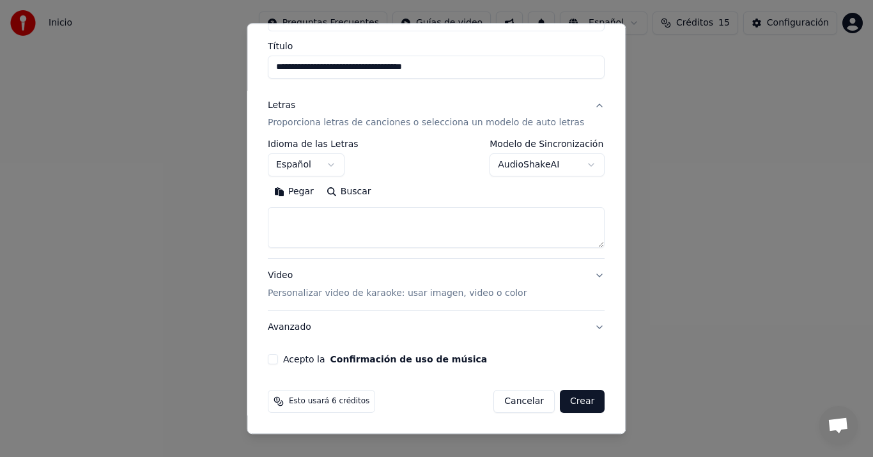
click at [560, 395] on button "Crear" at bounding box center [582, 401] width 45 height 23
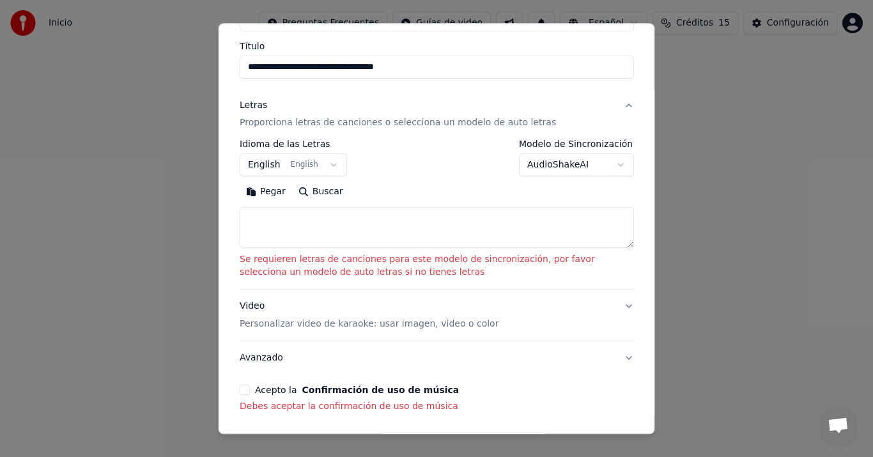
click at [321, 160] on body "**********" at bounding box center [436, 142] width 873 height 284
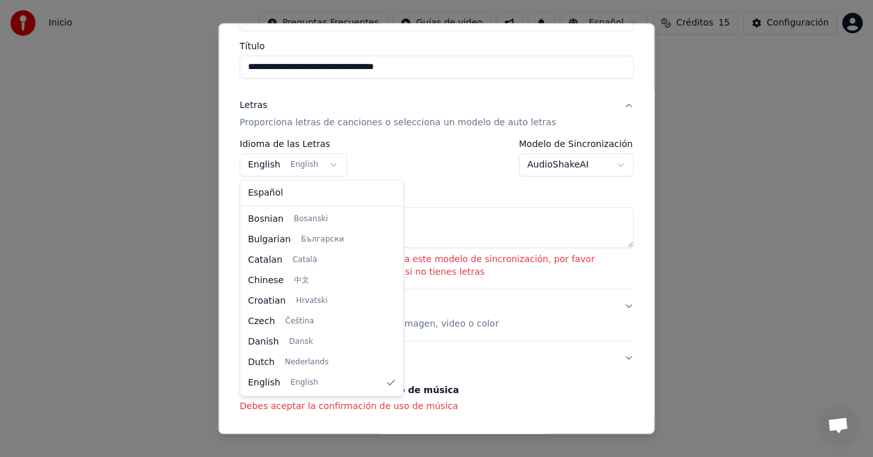
select select "**"
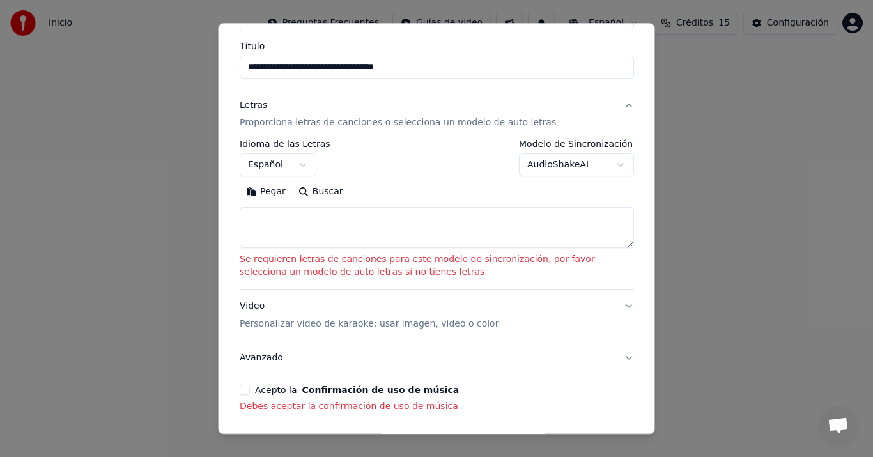
click at [319, 189] on button "Buscar" at bounding box center [319, 192] width 57 height 20
click at [300, 240] on textarea at bounding box center [437, 228] width 394 height 41
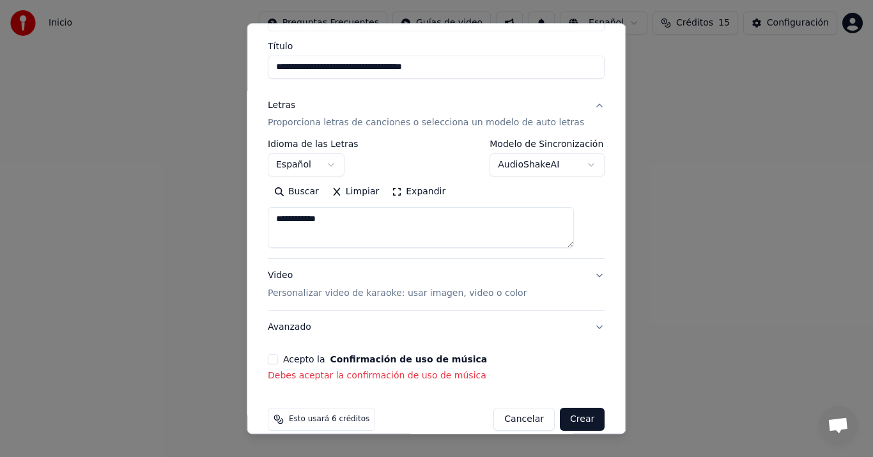
type textarea "**********"
